Goal: Book appointment/travel/reservation

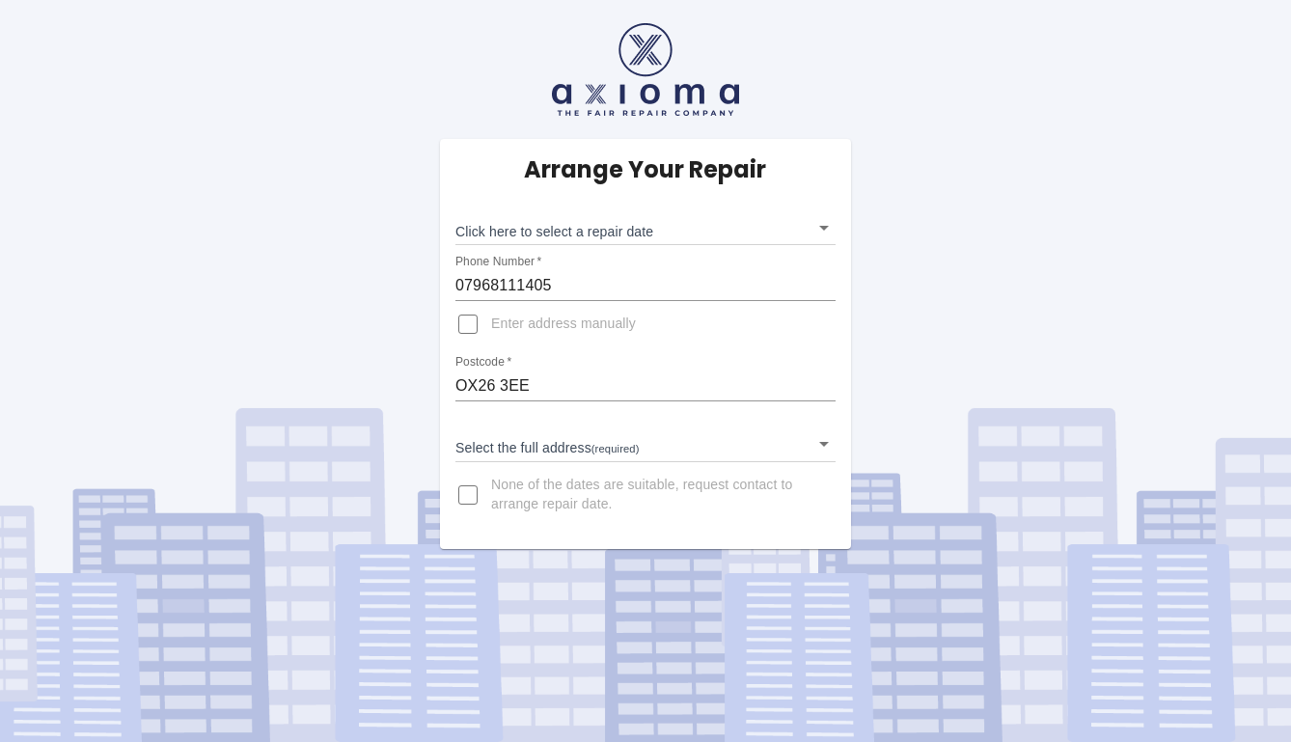
click at [605, 436] on body "Arrange Your Repair Click here to select a repair date ​ Phone Number   * 07968…" at bounding box center [645, 371] width 1291 height 742
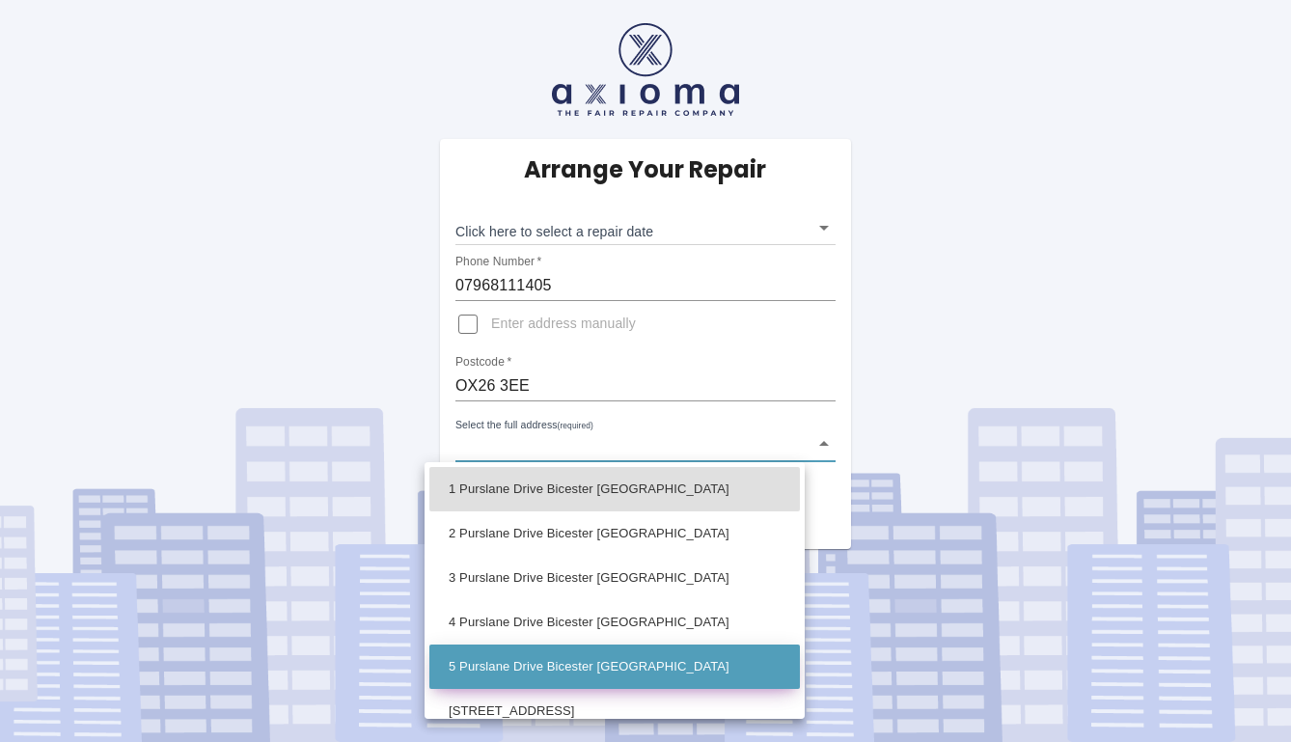
scroll to position [1, 0]
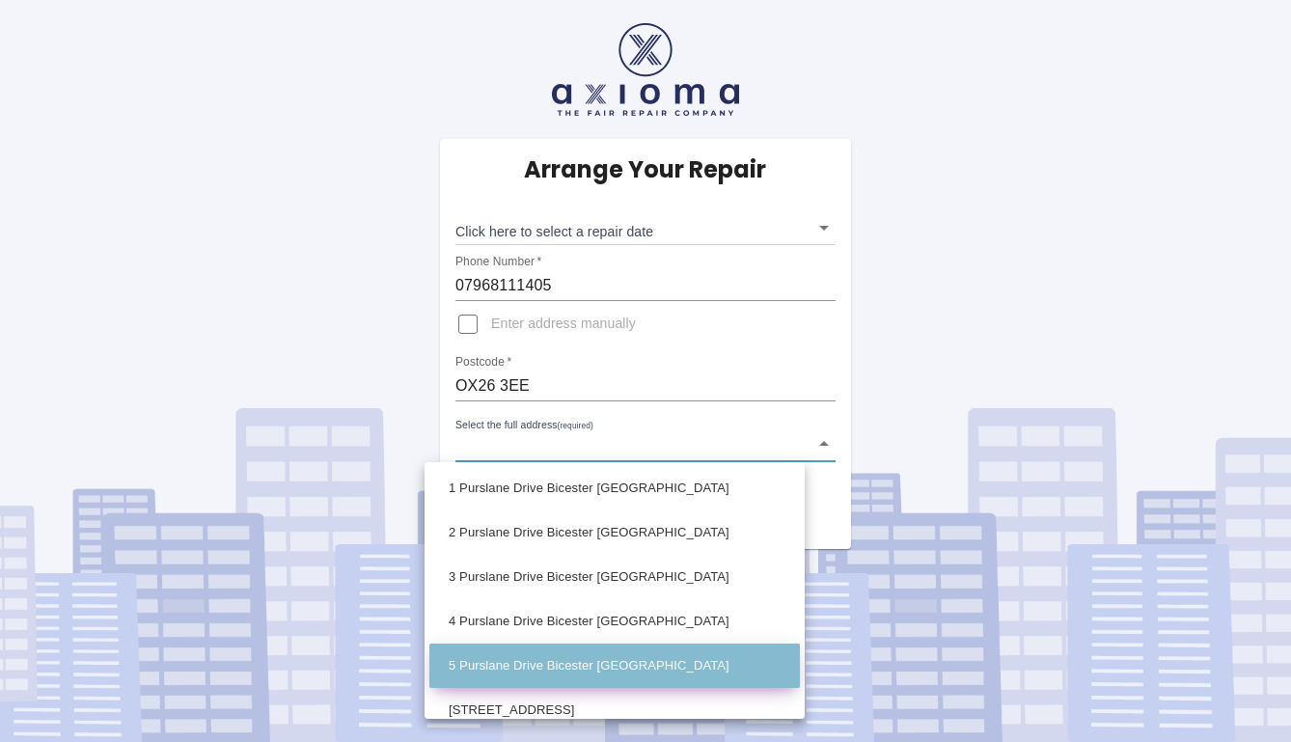
click at [584, 663] on li "5 Purslane Drive Bicester [GEOGRAPHIC_DATA]" at bounding box center [614, 665] width 370 height 44
type input "5 Purslane Drive Bicester [GEOGRAPHIC_DATA]"
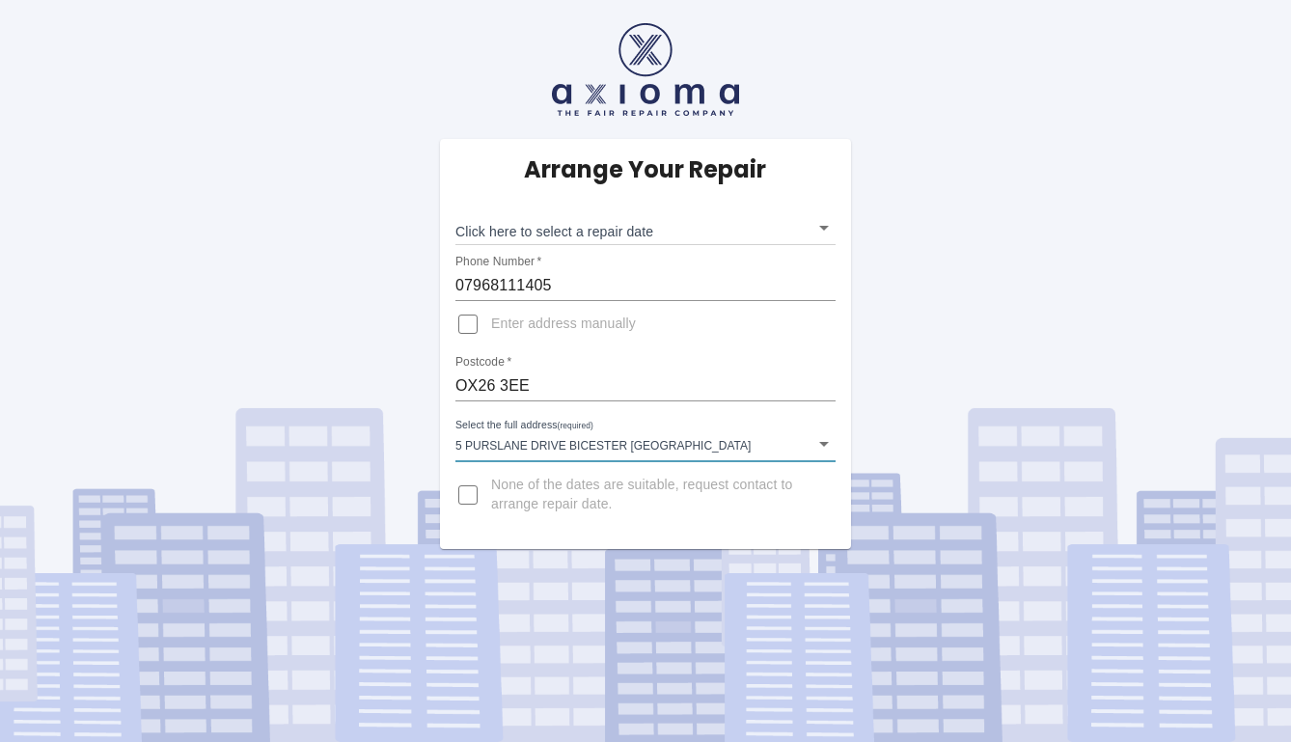
click at [769, 230] on body "Arrange Your Repair Click here to select a repair date ​ Phone Number   * 07968…" at bounding box center [645, 371] width 1291 height 742
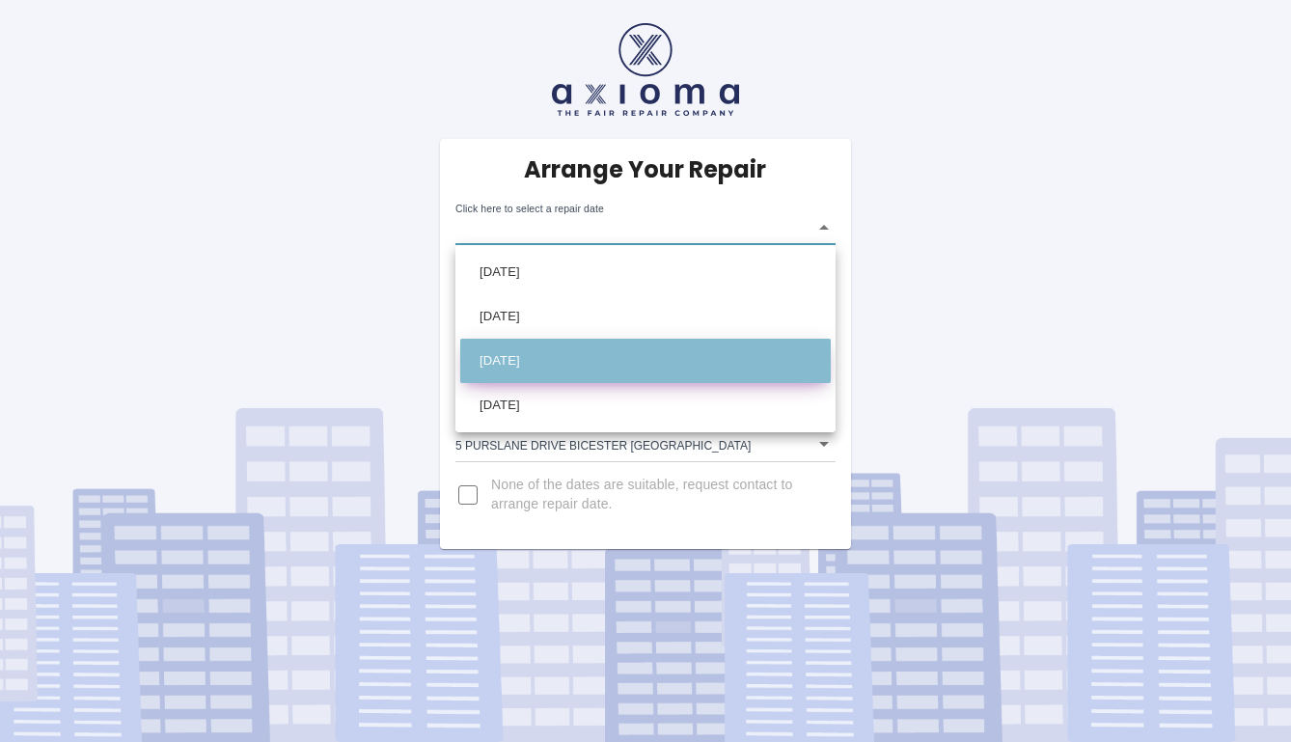
click at [557, 362] on li "[DATE]" at bounding box center [645, 361] width 370 height 44
type input "[DATE]T00:00:00.000Z"
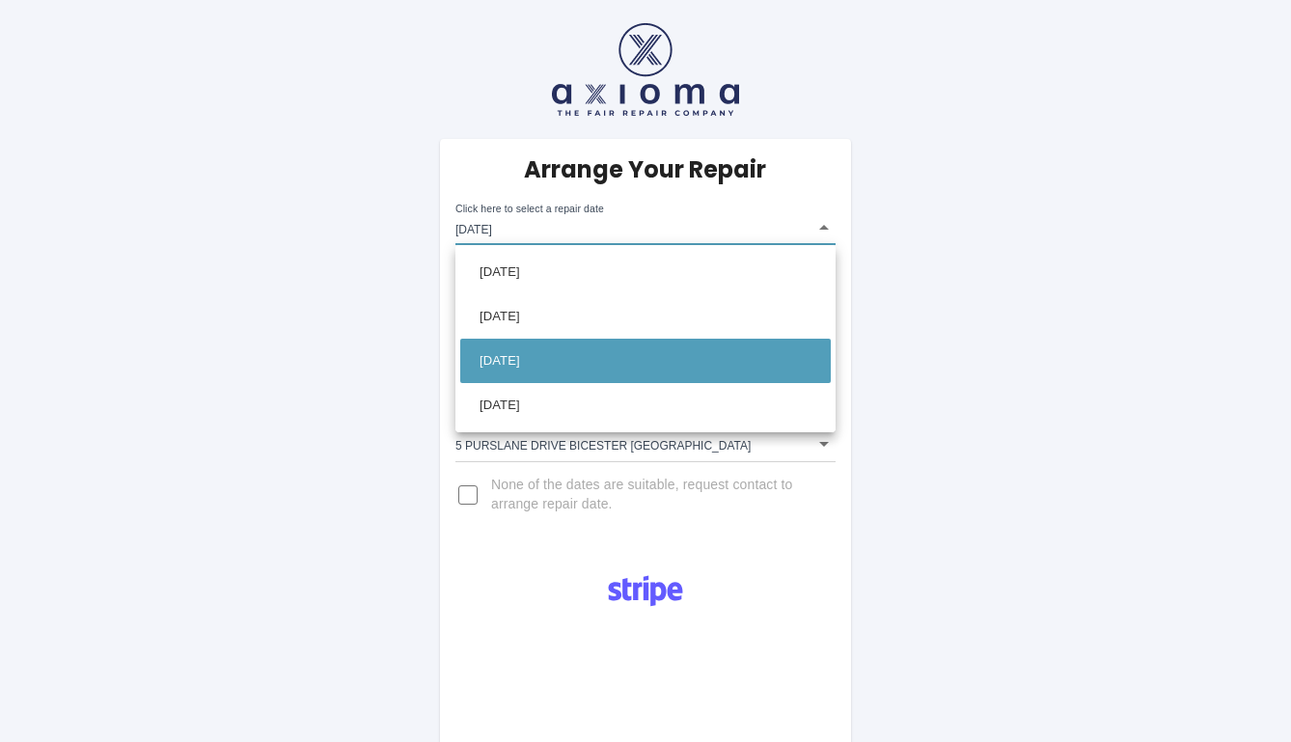
click at [676, 229] on body "Arrange Your Repair Click here to select a repair date [DATE] [DATE]T00:00:00.0…" at bounding box center [645, 722] width 1291 height 1445
click at [769, 368] on li "[DATE]" at bounding box center [645, 361] width 370 height 44
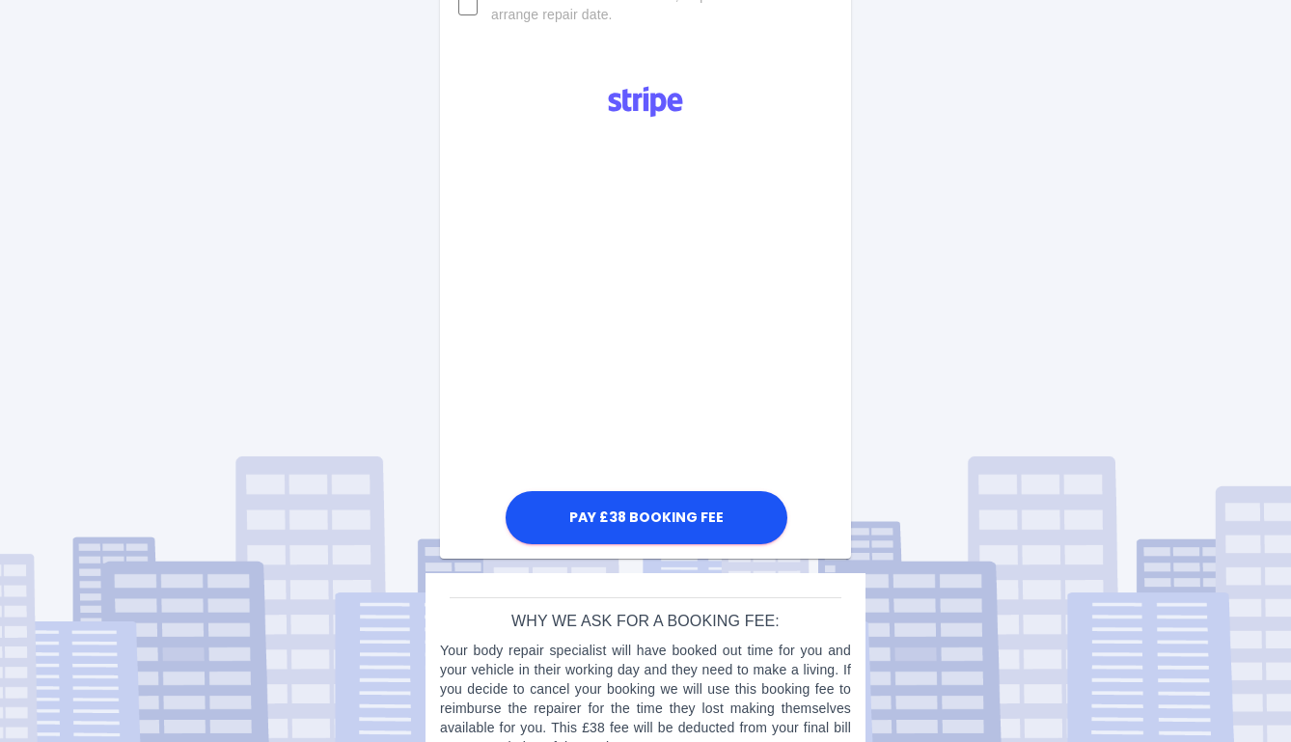
scroll to position [537, 0]
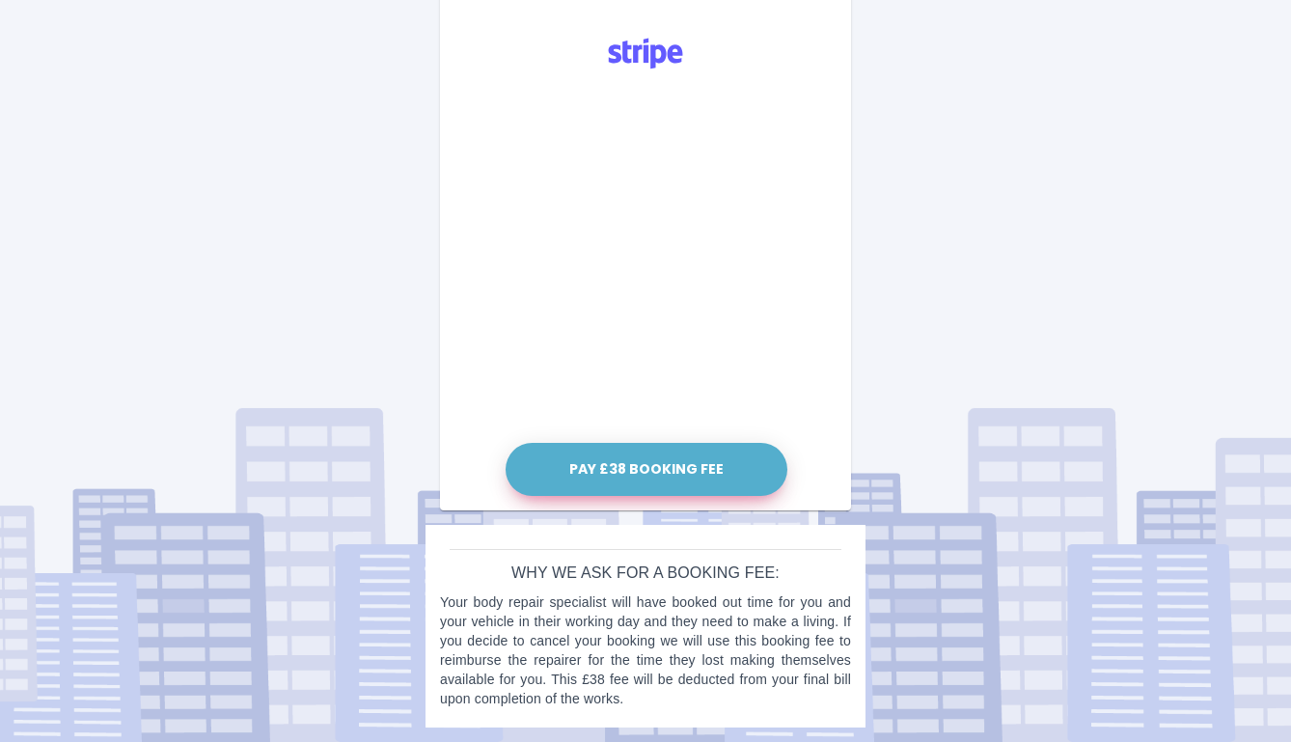
click at [646, 467] on button "Pay £38 Booking Fee" at bounding box center [646, 469] width 282 height 53
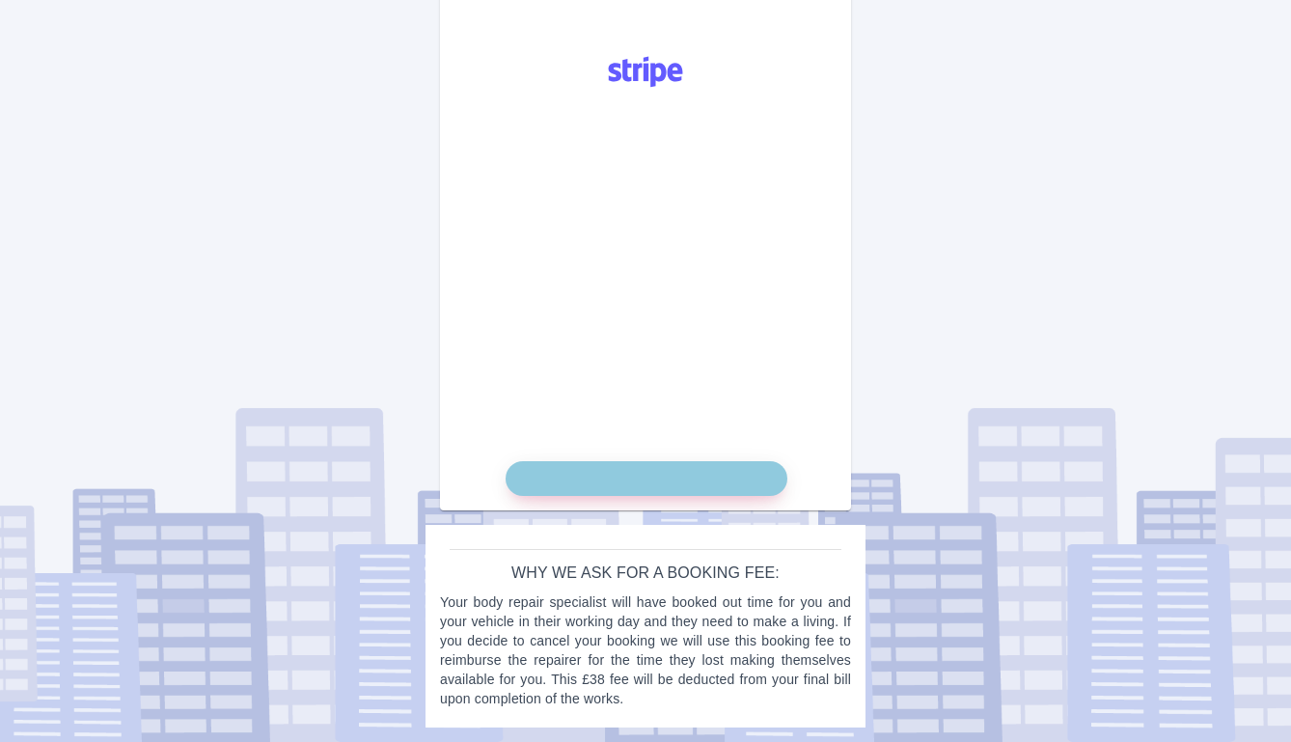
scroll to position [519, 0]
